Goal: Task Accomplishment & Management: Manage account settings

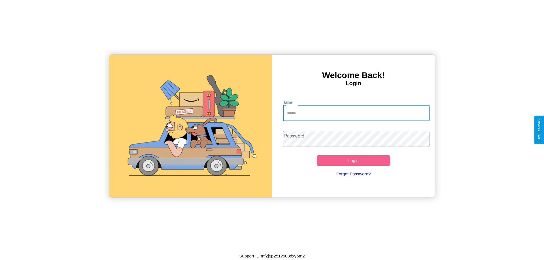
click at [356, 113] on input "Email" at bounding box center [356, 113] width 147 height 16
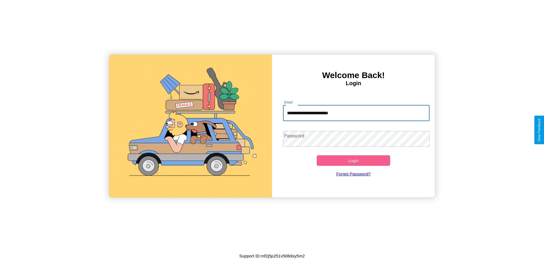
type input "**********"
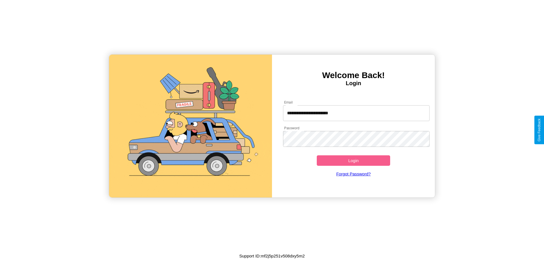
click at [353, 161] on button "Login" at bounding box center [353, 161] width 73 height 10
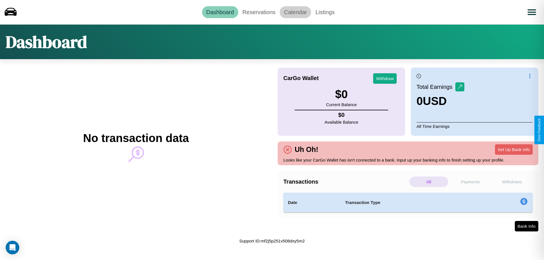
click at [295, 12] on link "Calendar" at bounding box center [295, 12] width 31 height 12
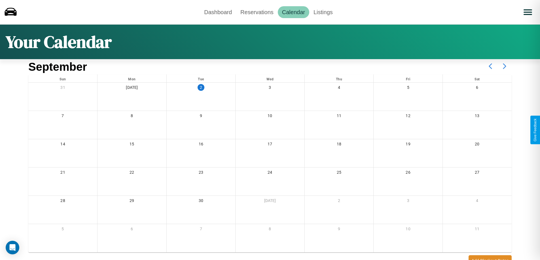
click at [504, 66] on icon at bounding box center [504, 66] width 14 height 14
click at [257, 12] on link "Reservations" at bounding box center [257, 12] width 42 height 12
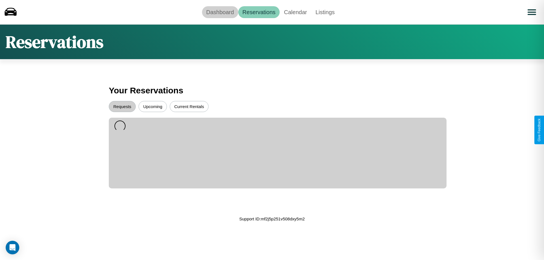
click at [220, 12] on link "Dashboard" at bounding box center [220, 12] width 36 height 12
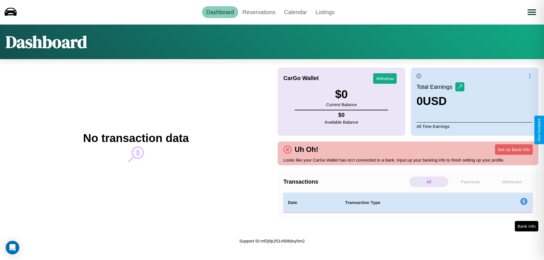
click at [470, 182] on p "Payments" at bounding box center [470, 182] width 39 height 10
click at [512, 182] on p "Withdraws" at bounding box center [512, 182] width 39 height 10
click at [470, 182] on p "Payments" at bounding box center [470, 182] width 39 height 10
click at [512, 182] on p "Withdraws" at bounding box center [512, 182] width 39 height 10
click at [470, 182] on p "Payments" at bounding box center [470, 182] width 39 height 10
